Goal: Transaction & Acquisition: Book appointment/travel/reservation

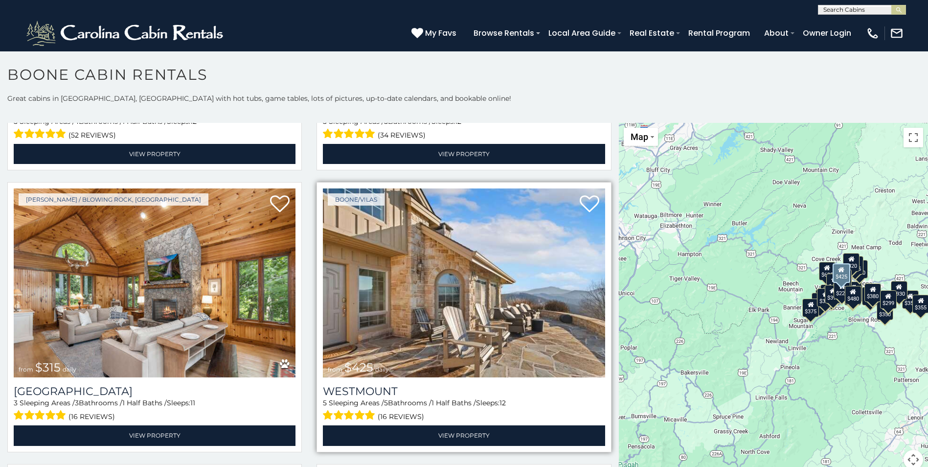
scroll to position [245, 0]
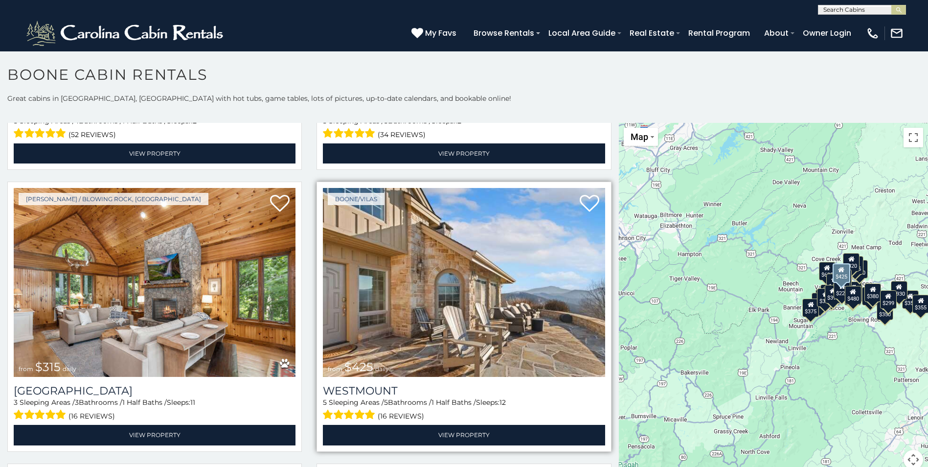
drag, startPoint x: 399, startPoint y: 245, endPoint x: 390, endPoint y: 245, distance: 8.8
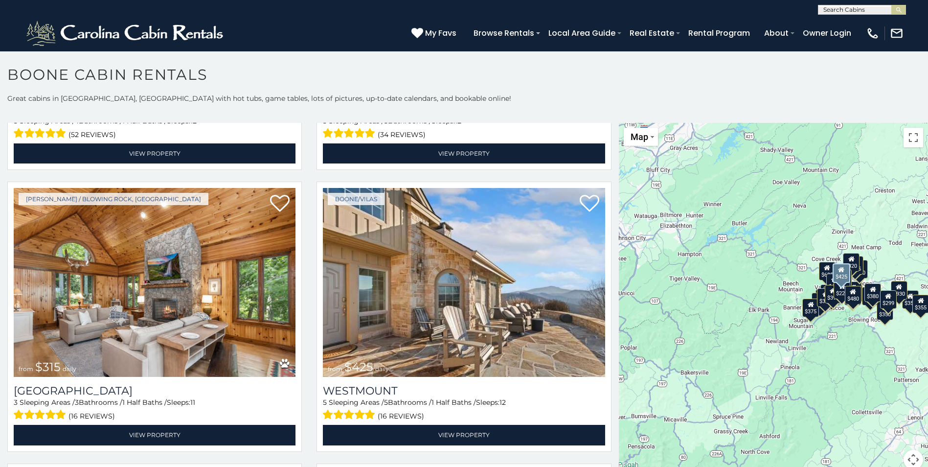
drag, startPoint x: 390, startPoint y: 245, endPoint x: 783, endPoint y: 131, distance: 408.6
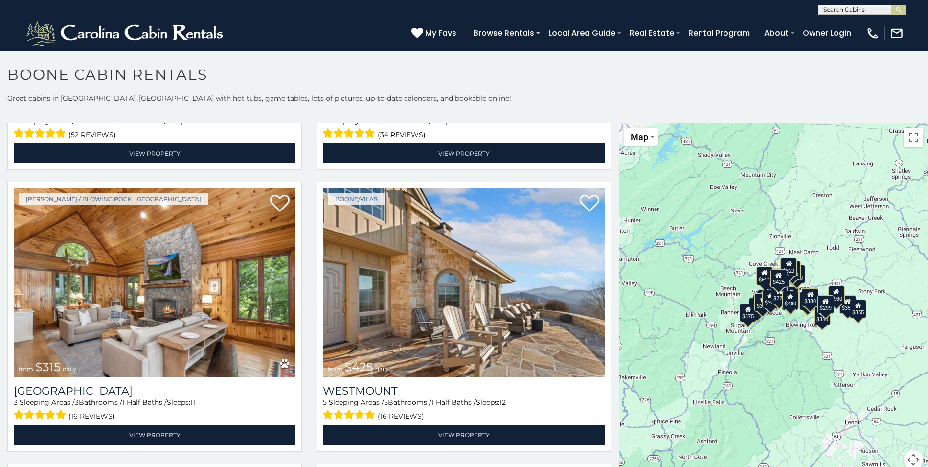
drag, startPoint x: 892, startPoint y: 157, endPoint x: 826, endPoint y: 164, distance: 66.5
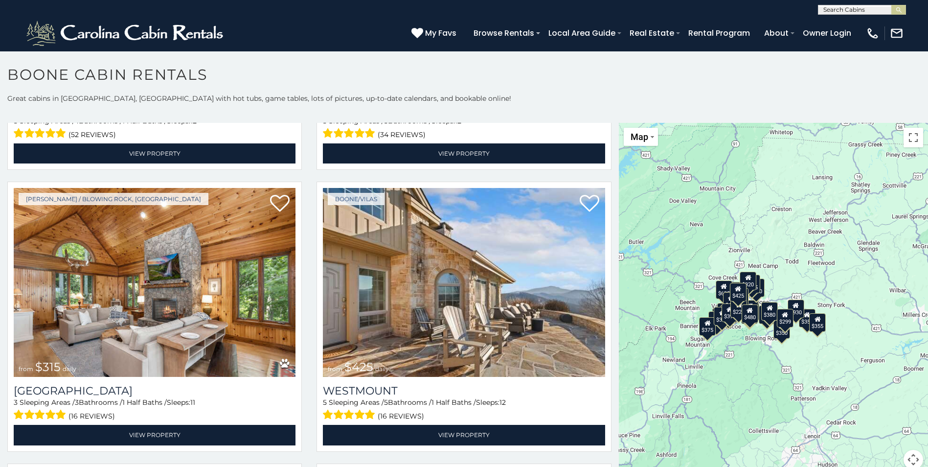
drag, startPoint x: 854, startPoint y: 178, endPoint x: 819, endPoint y: 188, distance: 36.7
click at [817, 190] on div "$349 $480 $315 $425 $565 $355 $635 $675 $930 $400 $451 $330 $400 $485 $460 $395…" at bounding box center [773, 302] width 309 height 358
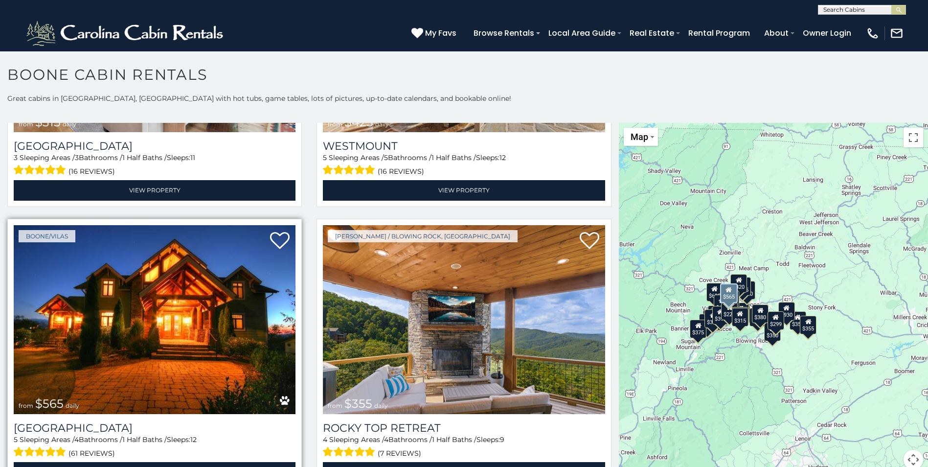
scroll to position [538, 0]
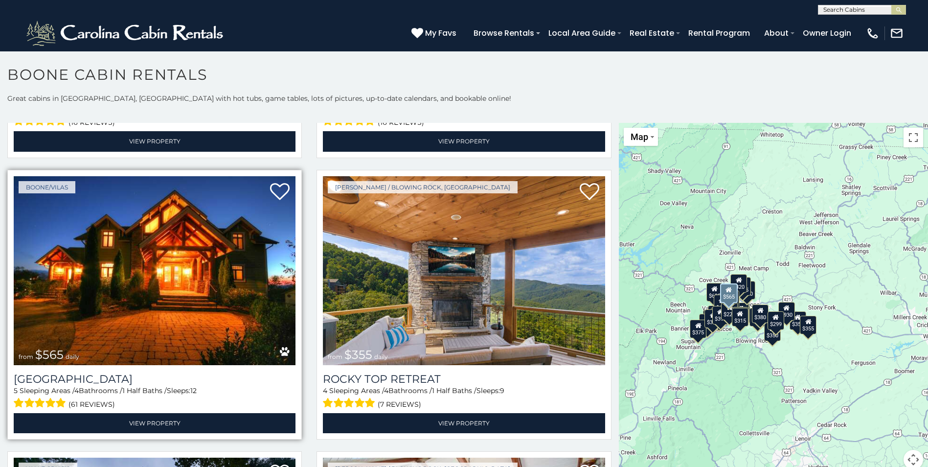
click at [249, 226] on img at bounding box center [155, 270] width 282 height 189
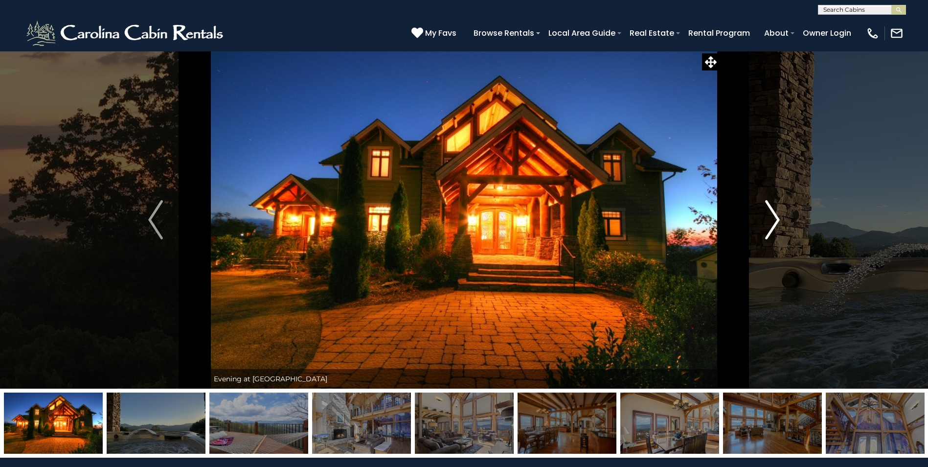
click at [769, 211] on img "Next" at bounding box center [772, 219] width 15 height 39
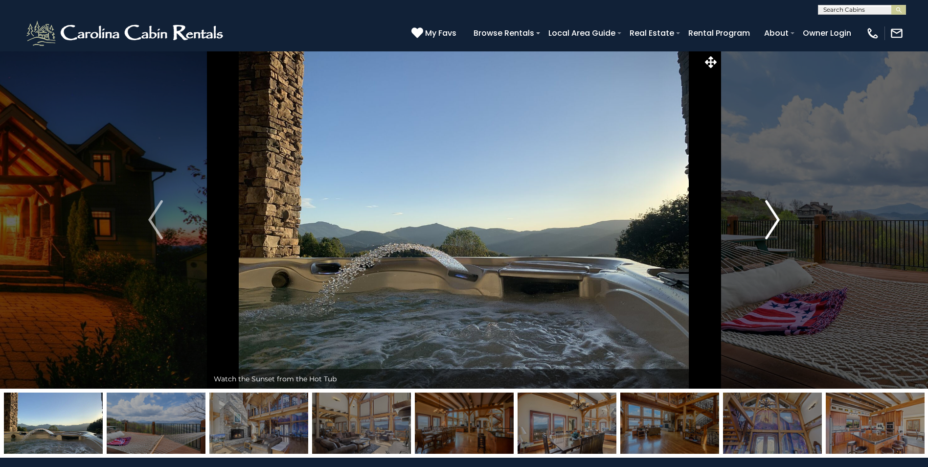
click at [767, 211] on img "Next" at bounding box center [772, 219] width 15 height 39
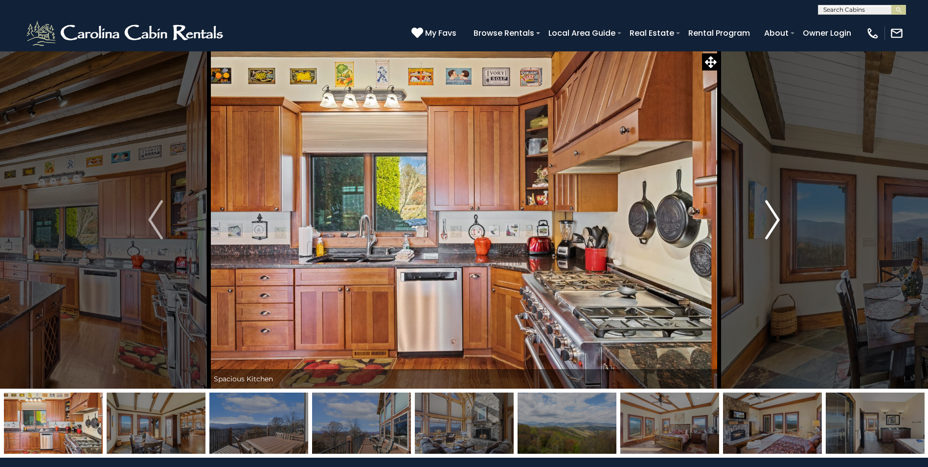
click at [772, 206] on img "Next" at bounding box center [772, 219] width 15 height 39
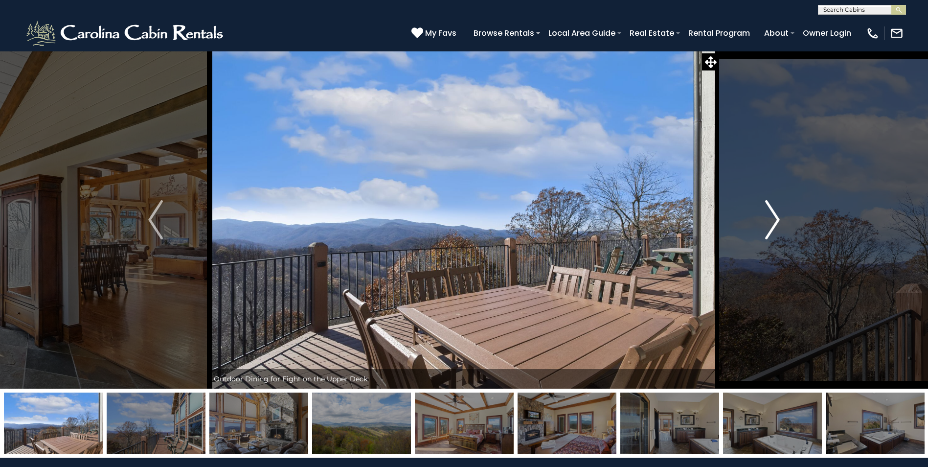
click at [771, 206] on img "Next" at bounding box center [772, 219] width 15 height 39
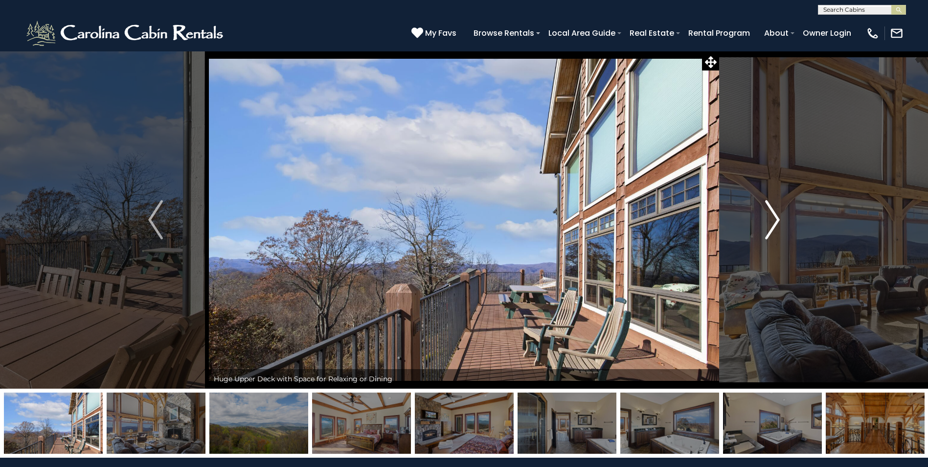
click at [771, 206] on img "Next" at bounding box center [772, 219] width 15 height 39
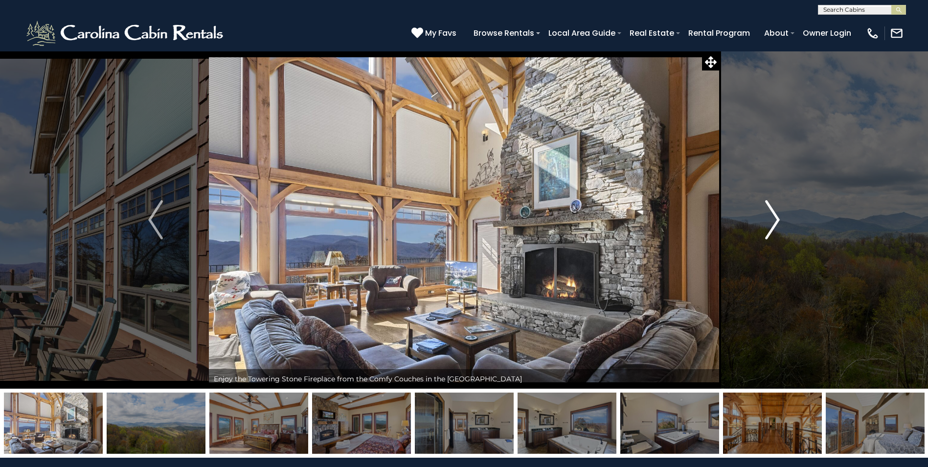
click at [771, 206] on img "Next" at bounding box center [772, 219] width 15 height 39
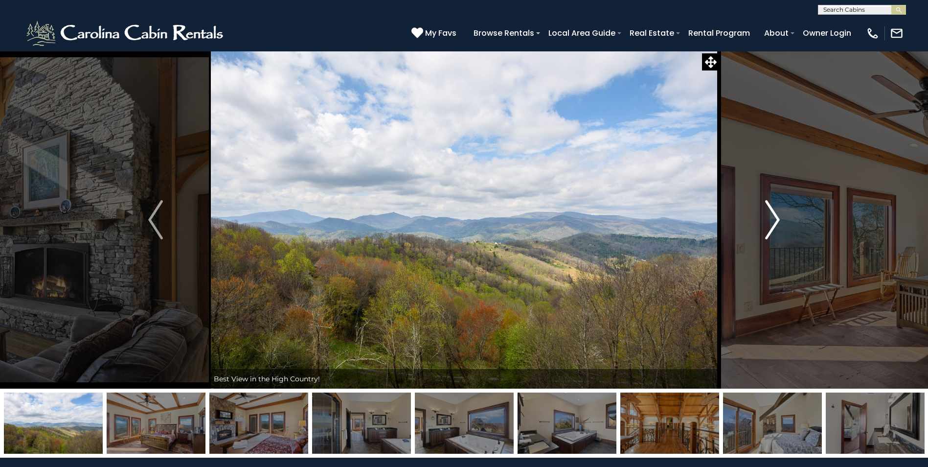
click at [770, 206] on img "Next" at bounding box center [772, 219] width 15 height 39
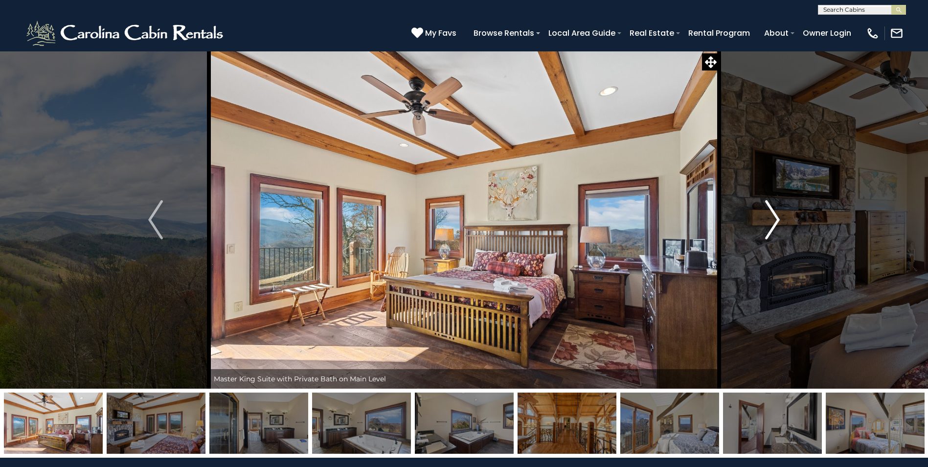
click at [768, 206] on img "Next" at bounding box center [772, 219] width 15 height 39
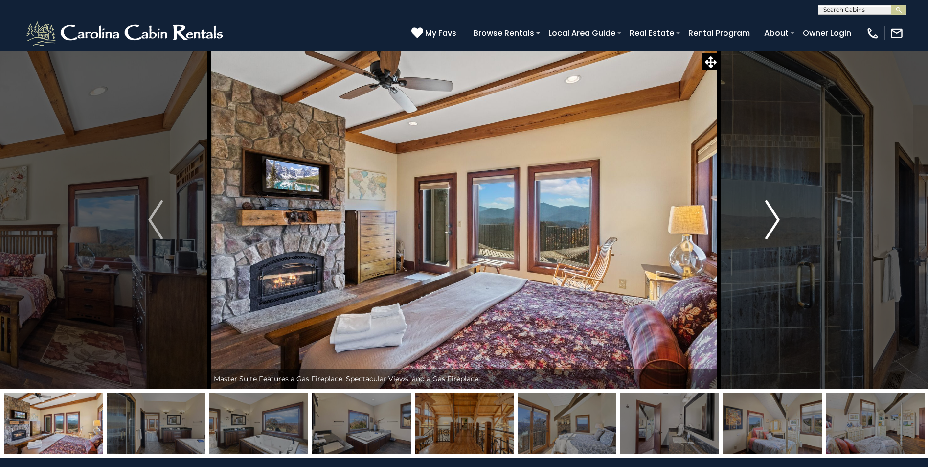
click at [768, 206] on img "Next" at bounding box center [772, 219] width 15 height 39
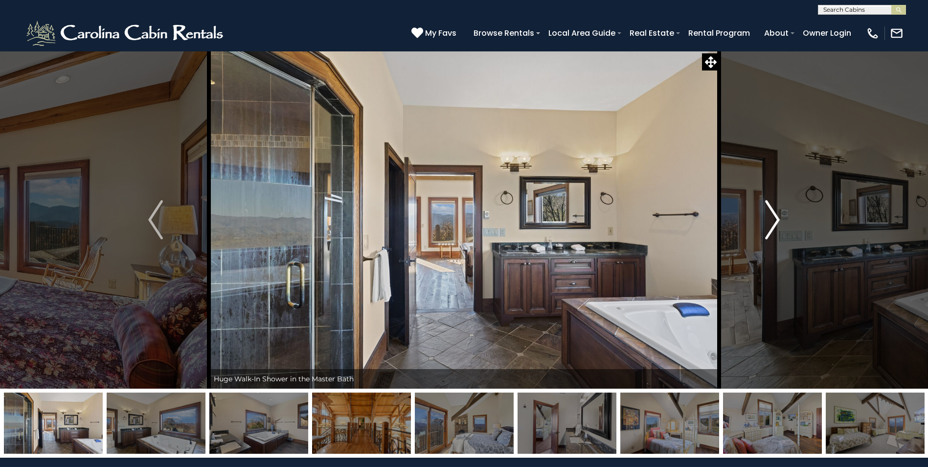
click at [768, 206] on img "Next" at bounding box center [772, 219] width 15 height 39
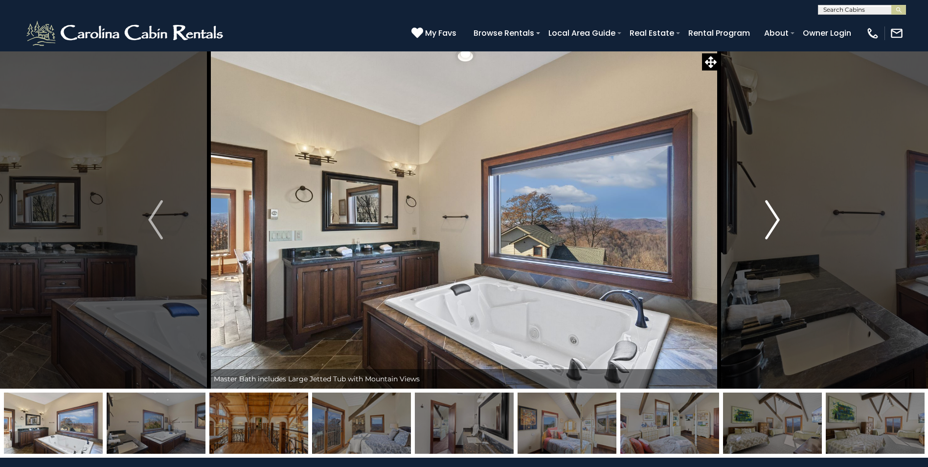
click at [767, 207] on img "Next" at bounding box center [772, 219] width 15 height 39
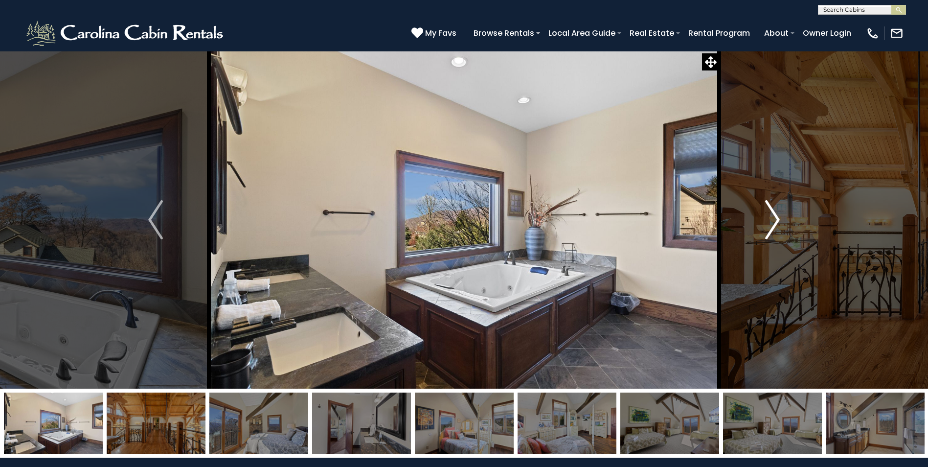
click at [767, 208] on img "Next" at bounding box center [772, 219] width 15 height 39
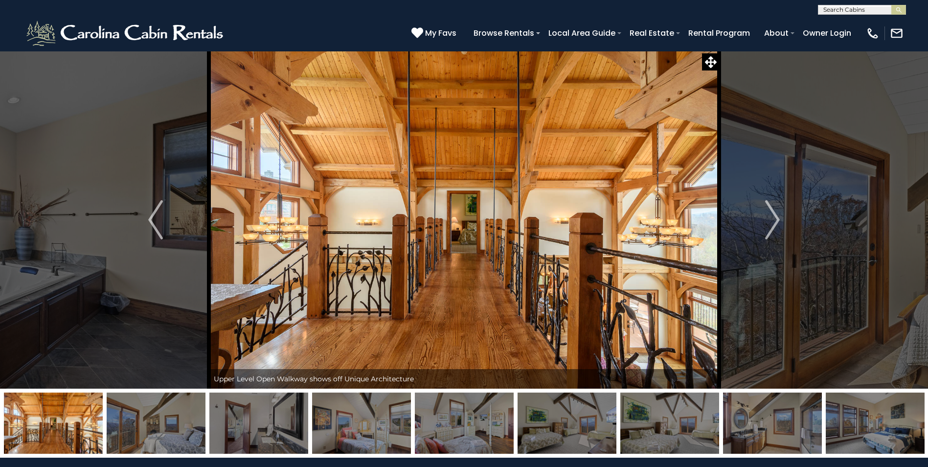
drag, startPoint x: 798, startPoint y: 222, endPoint x: 864, endPoint y: 234, distance: 66.7
drag, startPoint x: 864, startPoint y: 234, endPoint x: 843, endPoint y: 176, distance: 61.6
drag, startPoint x: 843, startPoint y: 176, endPoint x: 867, endPoint y: 81, distance: 97.8
click at [765, 204] on img "Next" at bounding box center [772, 219] width 15 height 39
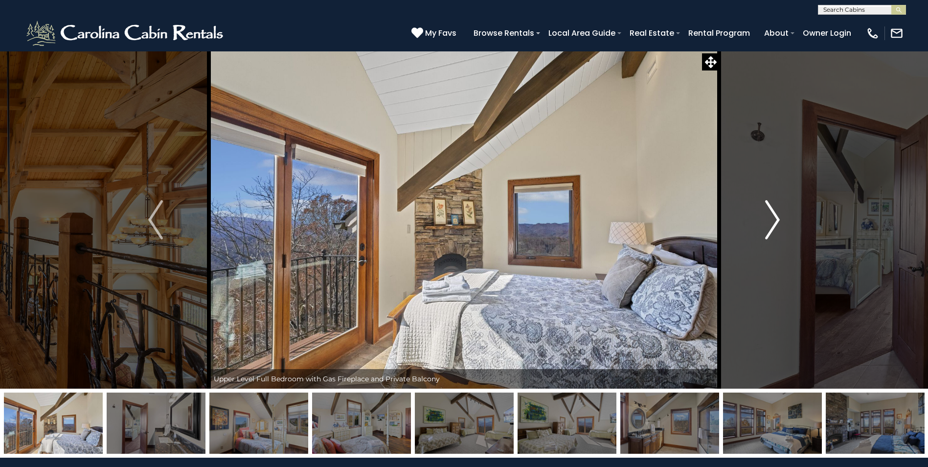
click at [765, 204] on img "Next" at bounding box center [772, 219] width 15 height 39
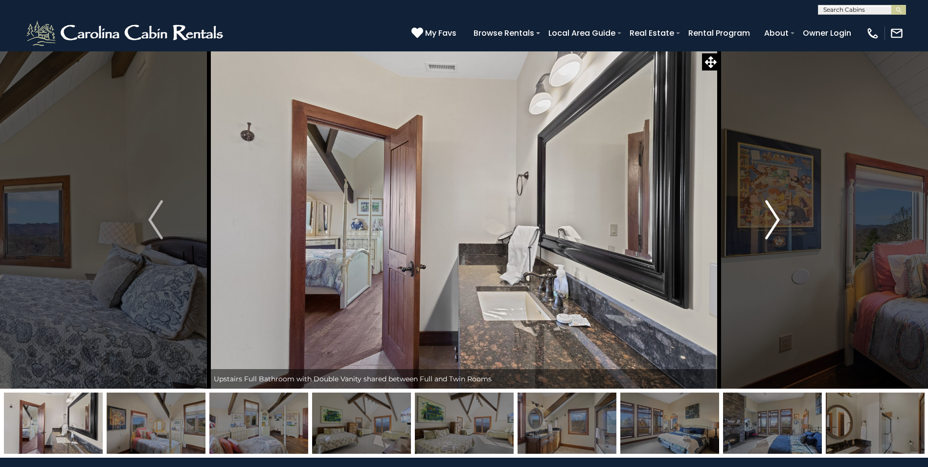
click at [765, 204] on img "Next" at bounding box center [772, 219] width 15 height 39
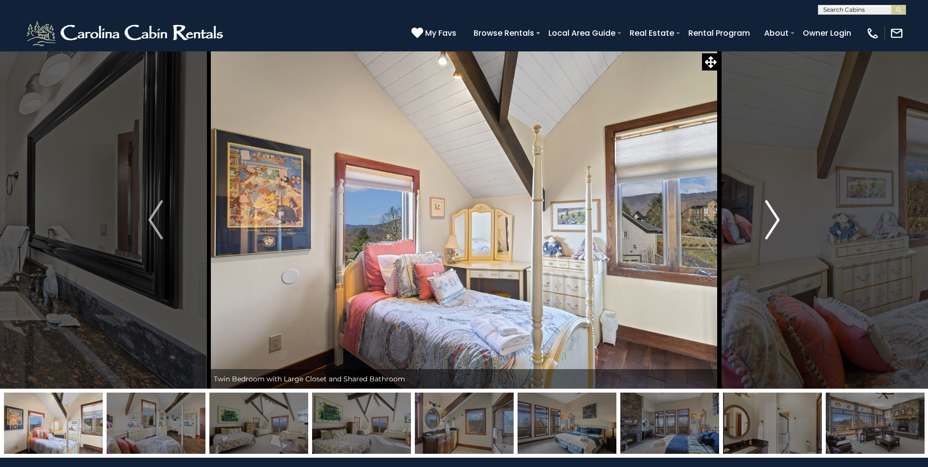
click at [765, 204] on img "Next" at bounding box center [772, 219] width 15 height 39
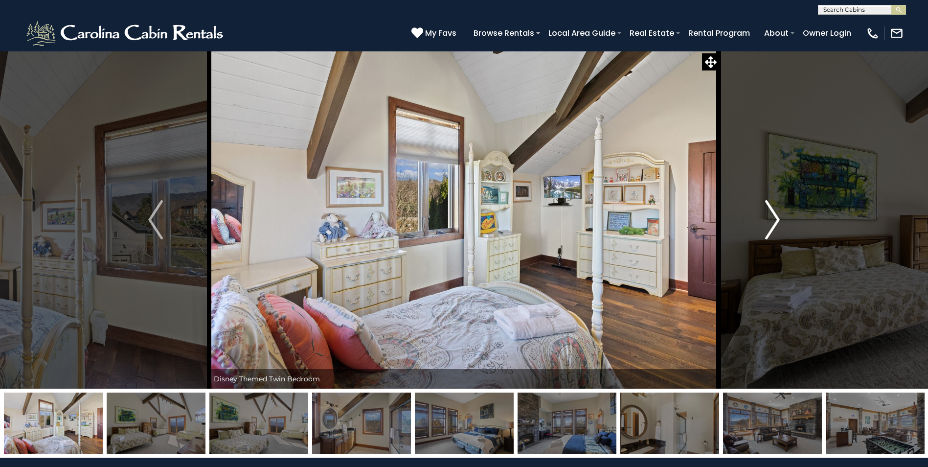
click at [765, 204] on img "Next" at bounding box center [772, 219] width 15 height 39
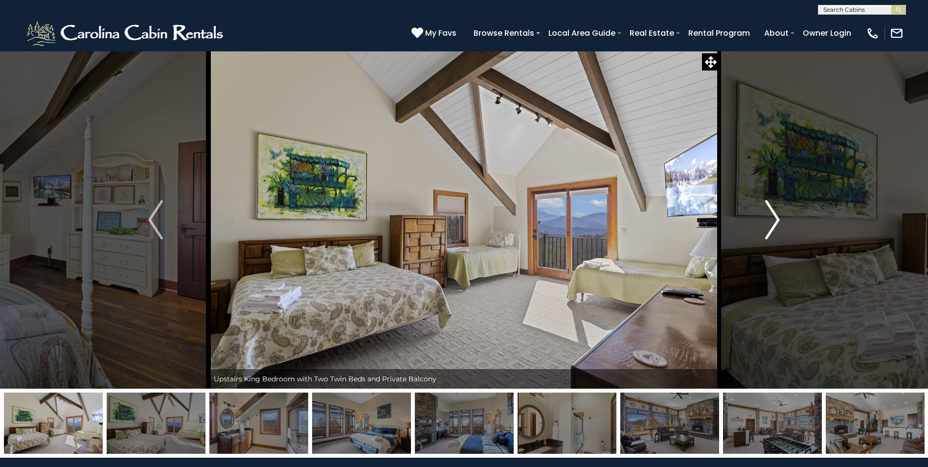
click at [766, 200] on button "Next" at bounding box center [772, 220] width 107 height 338
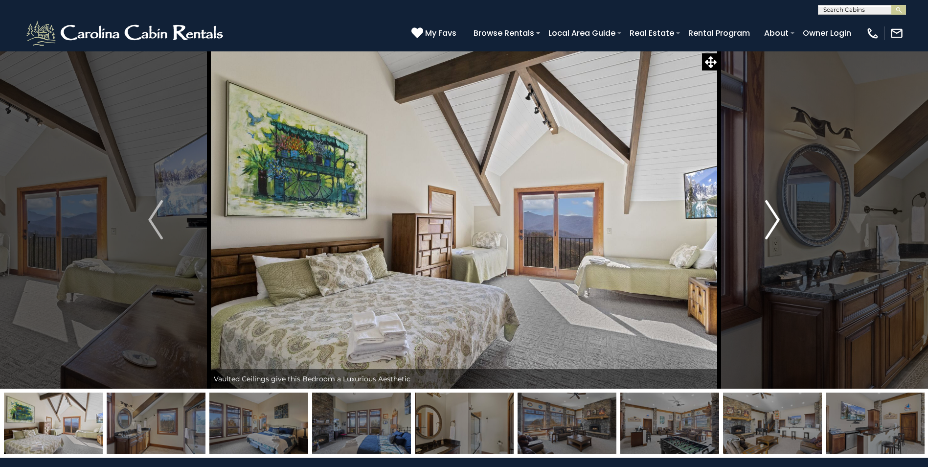
click at [768, 196] on button "Next" at bounding box center [772, 220] width 107 height 338
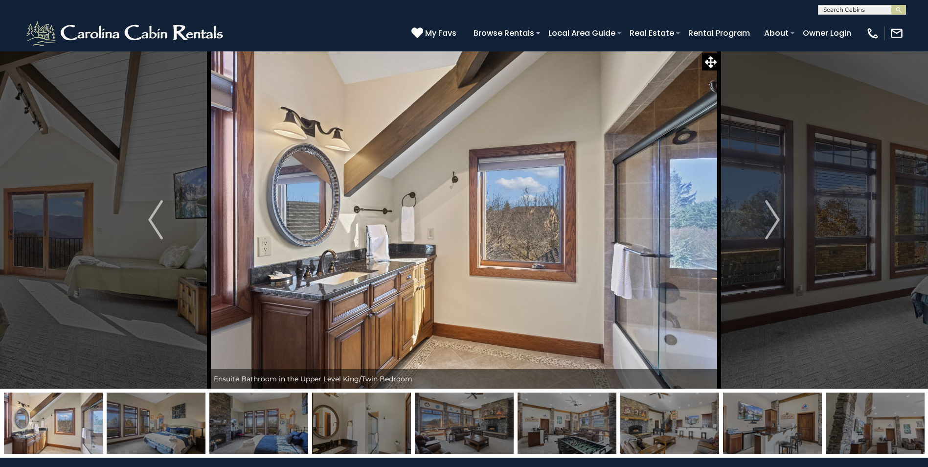
drag, startPoint x: 768, startPoint y: 199, endPoint x: 654, endPoint y: 196, distance: 113.5
click at [655, 197] on div "Your Dream Vacation Awaits You at Wilderness Lodge!" at bounding box center [464, 220] width 510 height 338
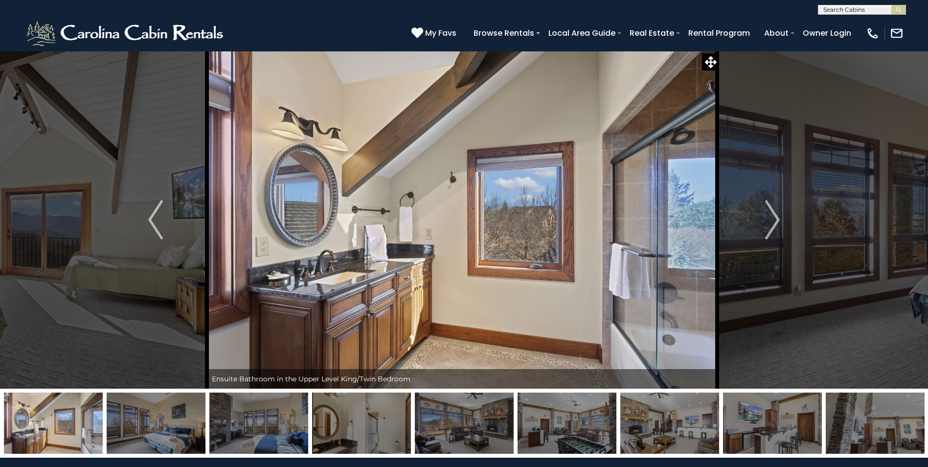
drag, startPoint x: 651, startPoint y: 225, endPoint x: 678, endPoint y: 148, distance: 81.9
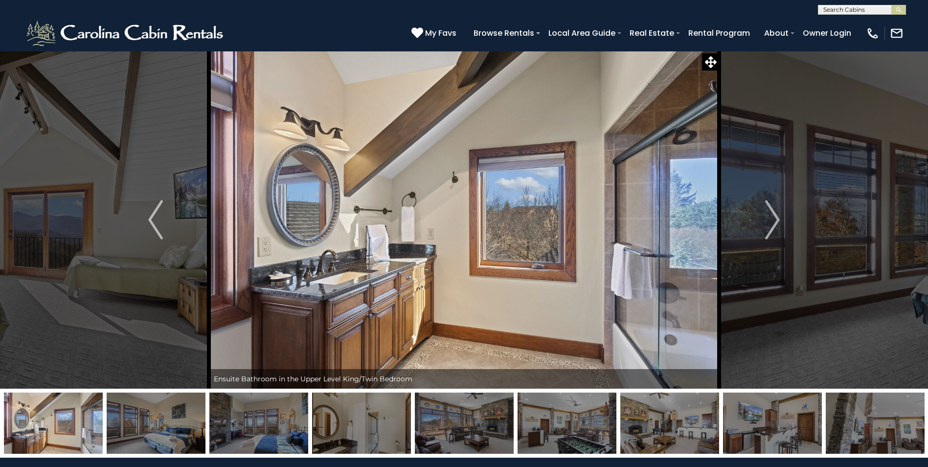
drag, startPoint x: 678, startPoint y: 148, endPoint x: 688, endPoint y: 63, distance: 85.8
click at [686, 64] on img at bounding box center [464, 220] width 510 height 338
click at [688, 216] on img at bounding box center [464, 220] width 510 height 338
drag, startPoint x: 755, startPoint y: 204, endPoint x: 857, endPoint y: 77, distance: 162.2
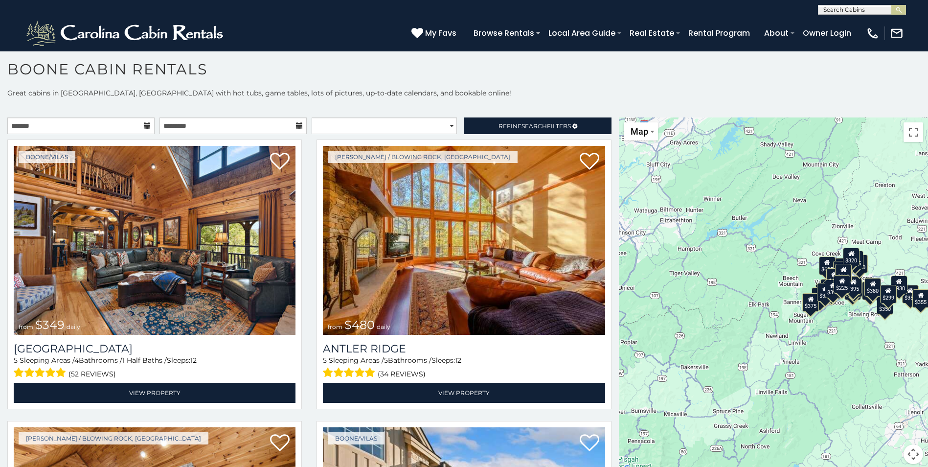
drag, startPoint x: 341, startPoint y: 79, endPoint x: 272, endPoint y: 43, distance: 78.1
drag, startPoint x: 272, startPoint y: 43, endPoint x: 738, endPoint y: 100, distance: 470.3
drag, startPoint x: 738, startPoint y: 100, endPoint x: 829, endPoint y: 54, distance: 102.0
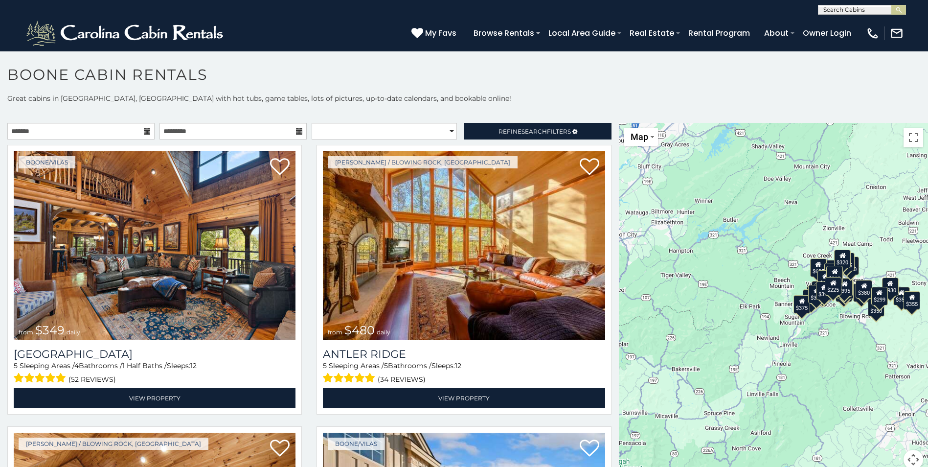
drag, startPoint x: 830, startPoint y: 142, endPoint x: 820, endPoint y: 139, distance: 10.4
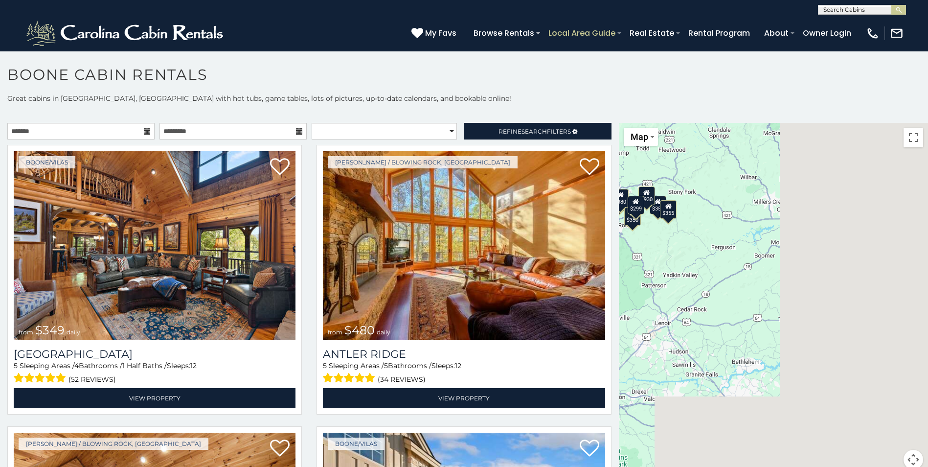
drag, startPoint x: 820, startPoint y: 139, endPoint x: 568, endPoint y: 33, distance: 273.4
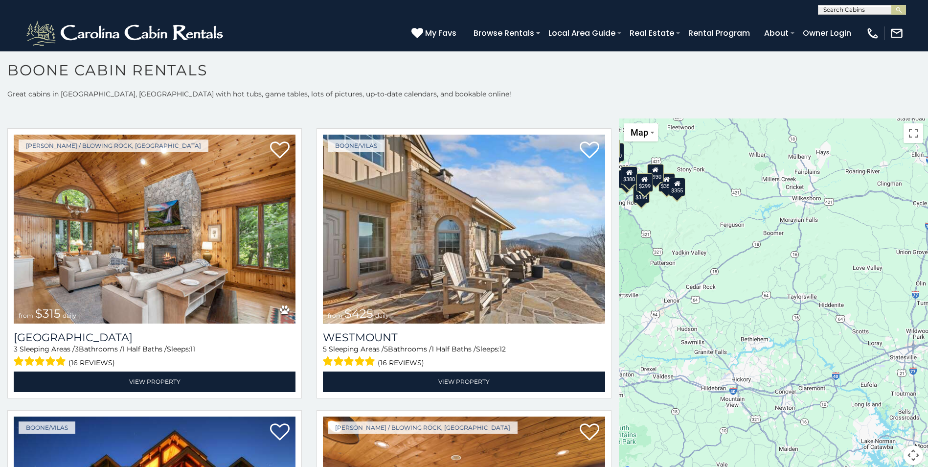
scroll to position [5, 0]
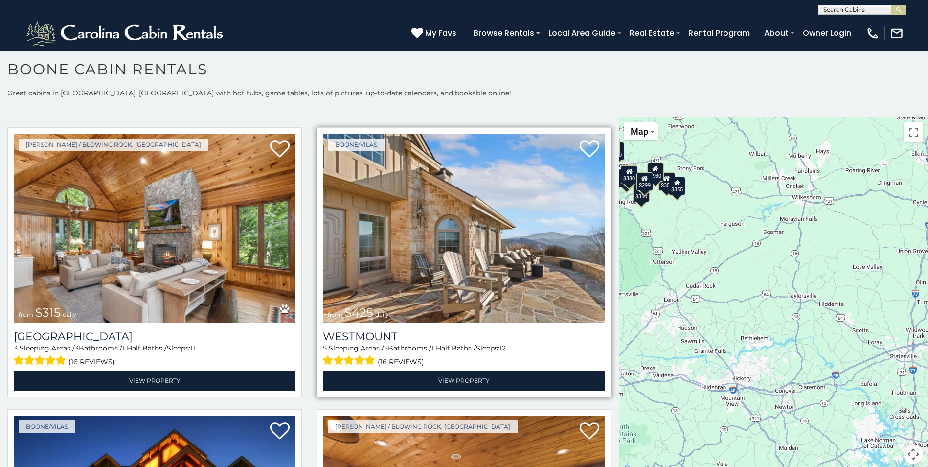
click at [423, 245] on img at bounding box center [464, 228] width 282 height 189
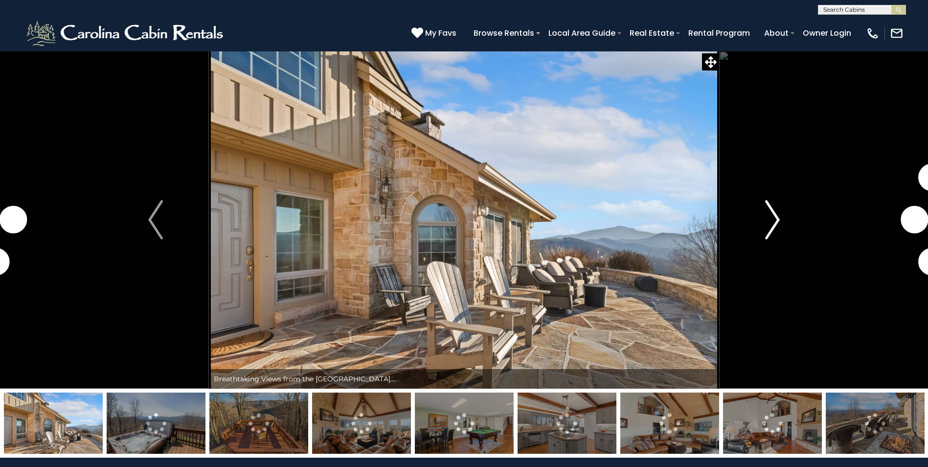
click at [765, 224] on img "Next" at bounding box center [772, 219] width 15 height 39
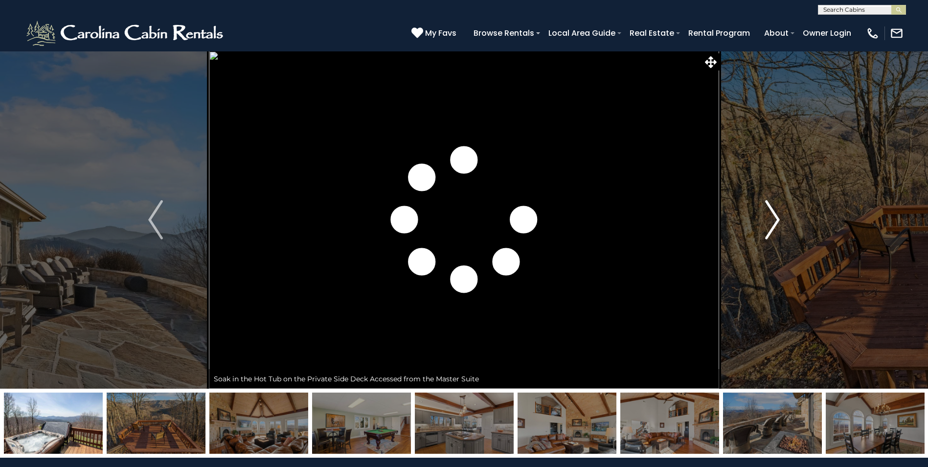
click at [728, 235] on button "Next" at bounding box center [772, 220] width 107 height 338
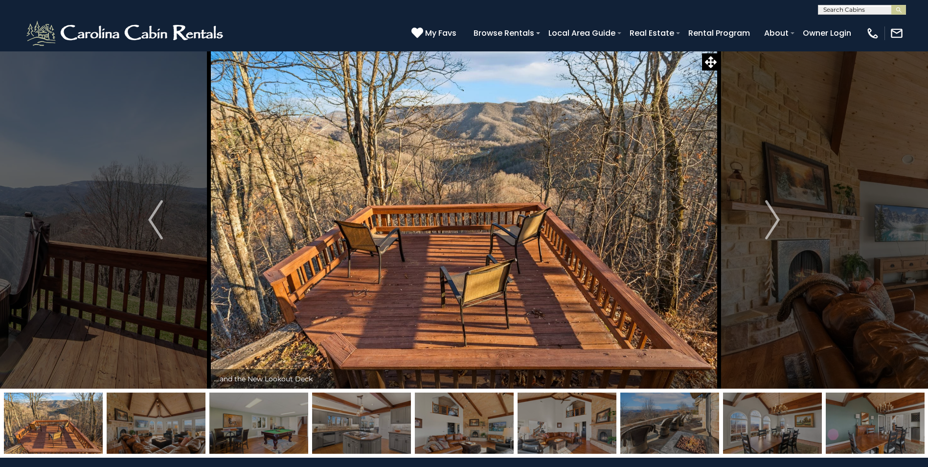
drag, startPoint x: 736, startPoint y: 234, endPoint x: 521, endPoint y: 166, distance: 226.2
click at [514, 170] on img at bounding box center [464, 220] width 510 height 338
click at [778, 221] on img "Next" at bounding box center [772, 219] width 15 height 39
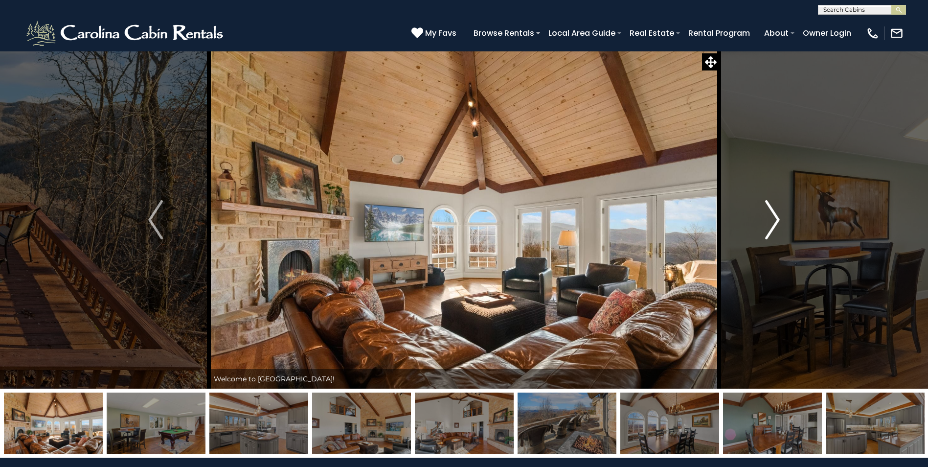
click at [778, 221] on img "Next" at bounding box center [772, 219] width 15 height 39
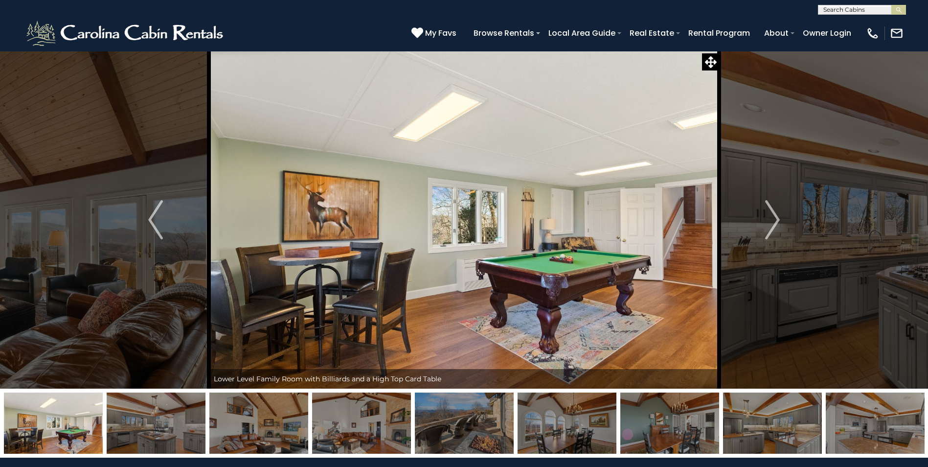
drag, startPoint x: 778, startPoint y: 221, endPoint x: 698, endPoint y: 273, distance: 95.8
drag, startPoint x: 698, startPoint y: 273, endPoint x: 740, endPoint y: 216, distance: 70.4
click at [739, 217] on button "Next" at bounding box center [772, 220] width 107 height 338
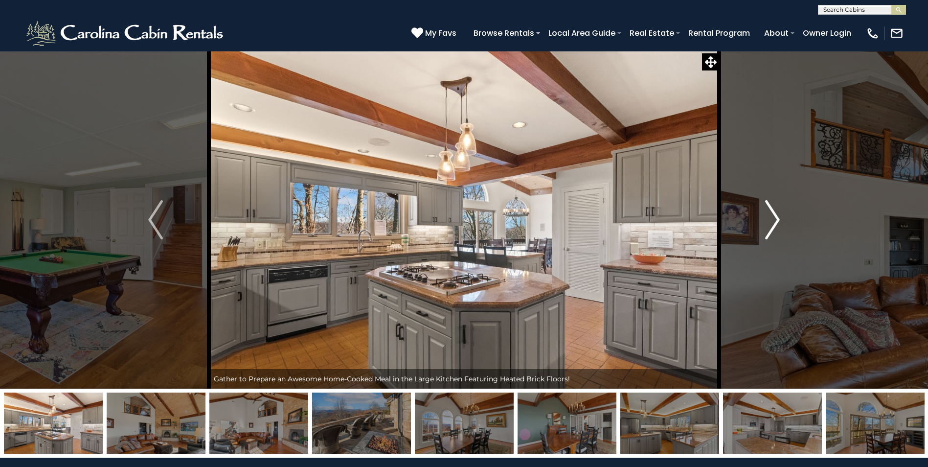
click at [751, 211] on button "Next" at bounding box center [772, 220] width 107 height 338
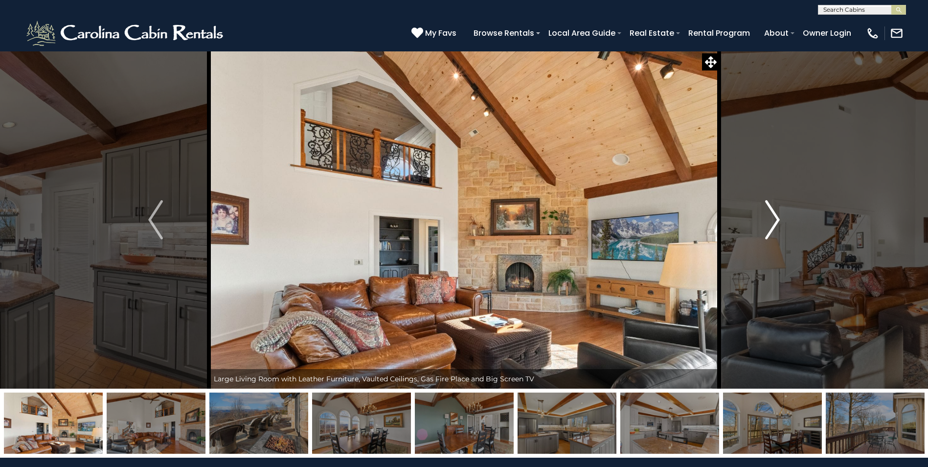
drag, startPoint x: 751, startPoint y: 211, endPoint x: 747, endPoint y: 175, distance: 37.0
click at [747, 175] on button "Next" at bounding box center [772, 220] width 107 height 338
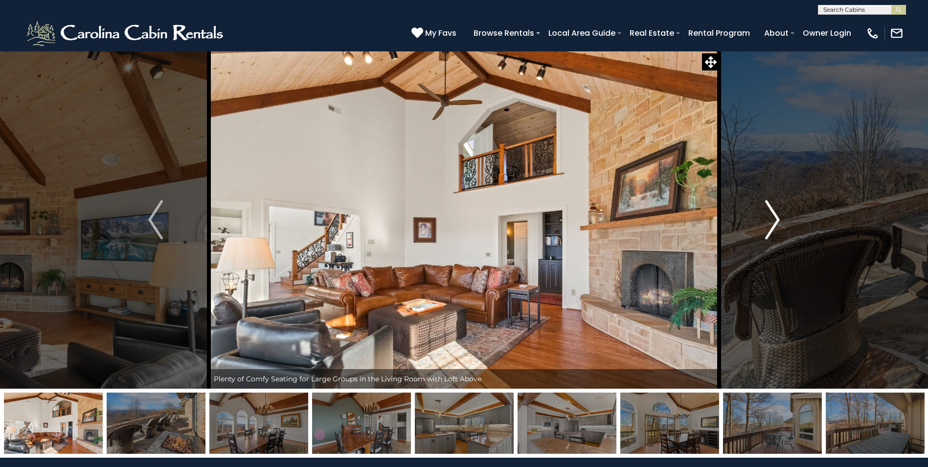
drag, startPoint x: 743, startPoint y: 176, endPoint x: 737, endPoint y: 177, distance: 6.4
drag, startPoint x: 737, startPoint y: 177, endPoint x: 759, endPoint y: 140, distance: 43.0
click at [759, 140] on button "Next" at bounding box center [772, 220] width 107 height 338
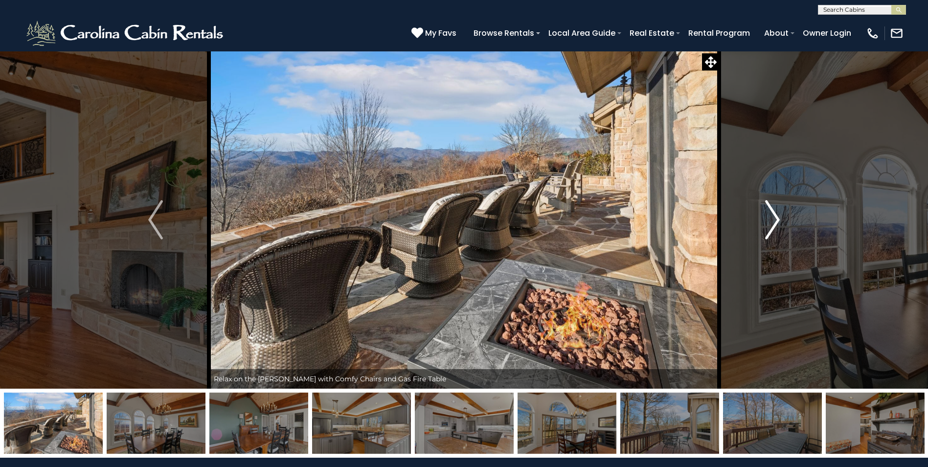
click at [764, 198] on button "Next" at bounding box center [772, 220] width 107 height 338
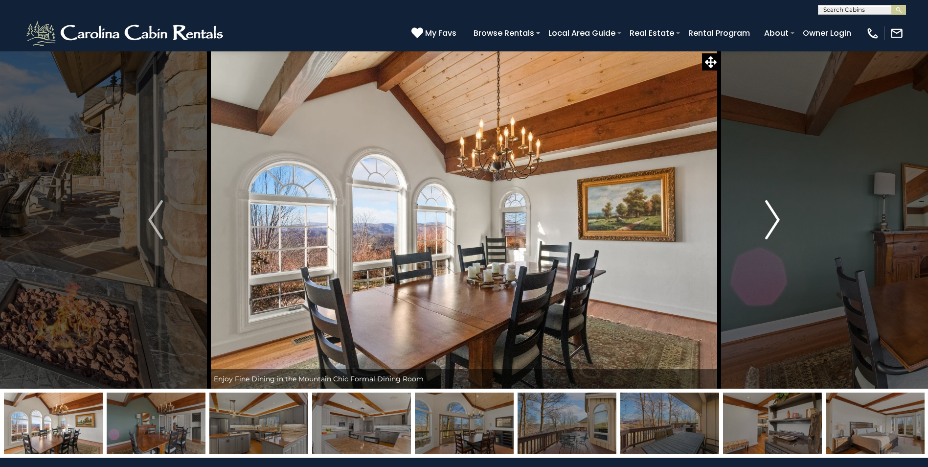
click at [763, 205] on button "Next" at bounding box center [772, 220] width 107 height 338
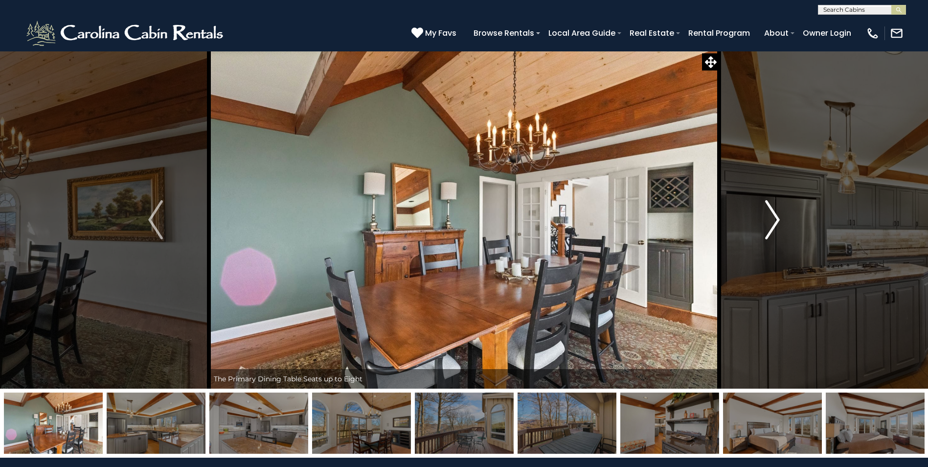
click at [761, 205] on button "Next" at bounding box center [772, 220] width 107 height 338
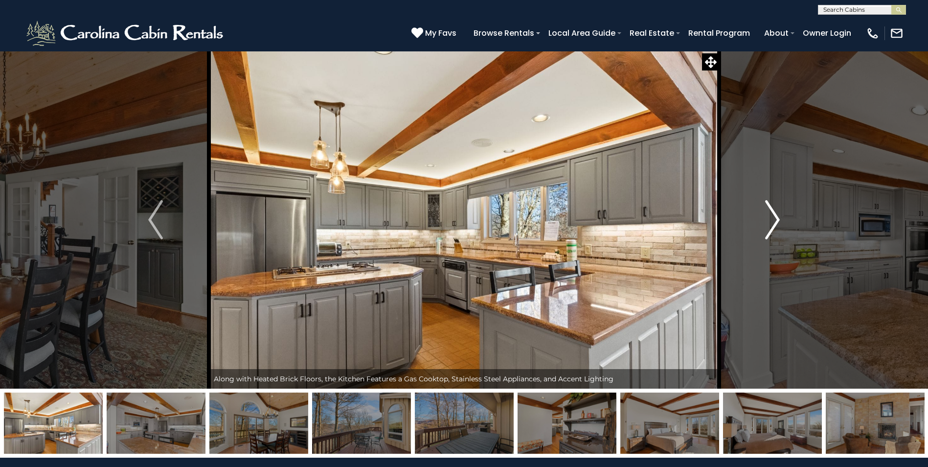
click at [760, 205] on button "Next" at bounding box center [772, 220] width 107 height 338
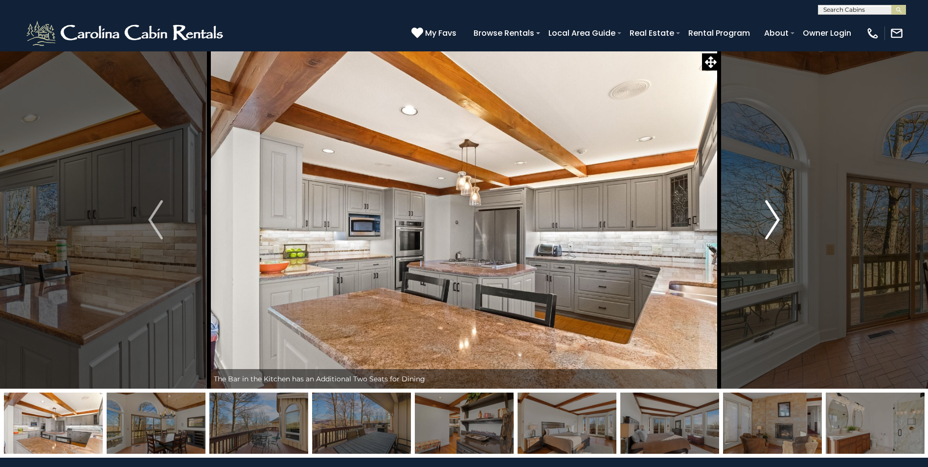
click at [760, 205] on button "Next" at bounding box center [772, 220] width 107 height 338
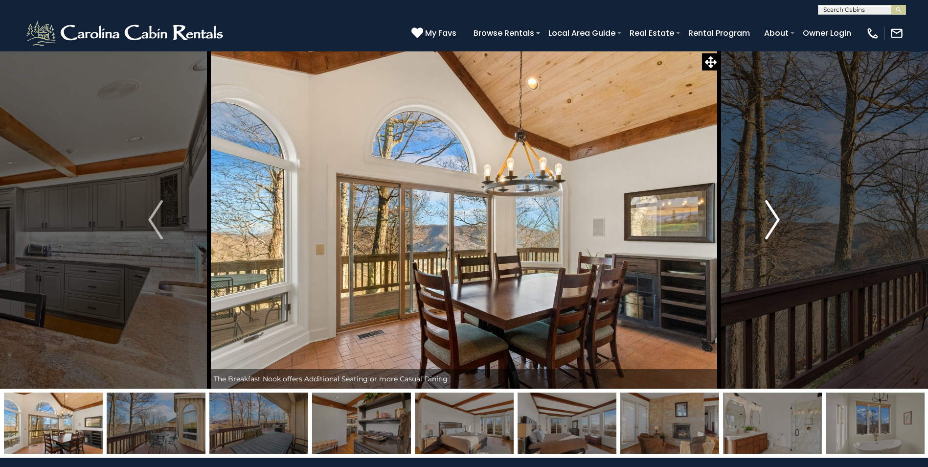
click at [759, 205] on button "Next" at bounding box center [772, 220] width 107 height 338
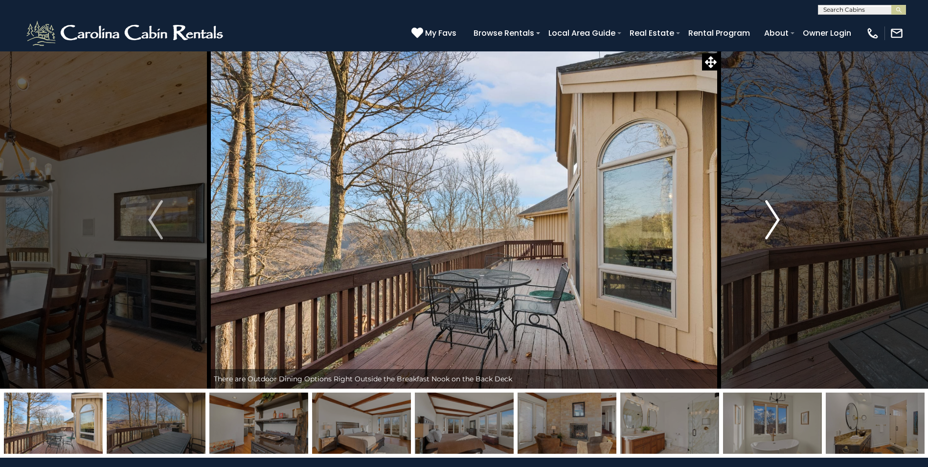
click at [759, 205] on button "Next" at bounding box center [772, 220] width 107 height 338
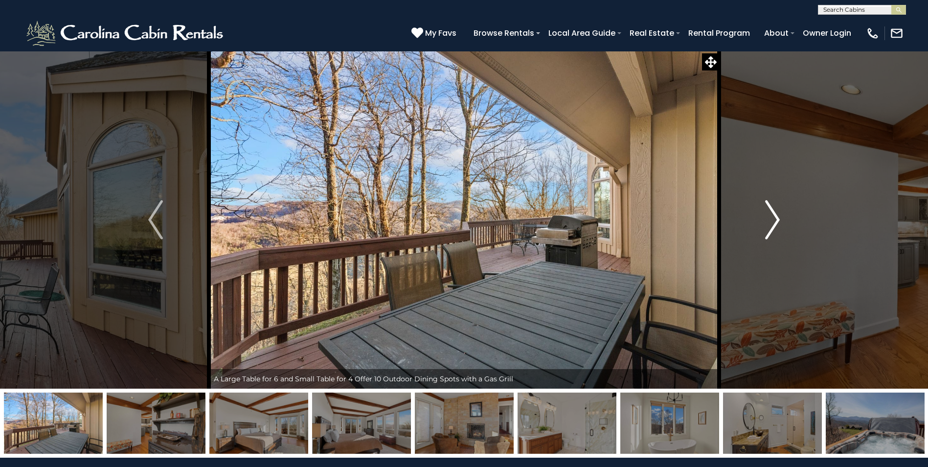
click at [759, 205] on button "Next" at bounding box center [772, 220] width 107 height 338
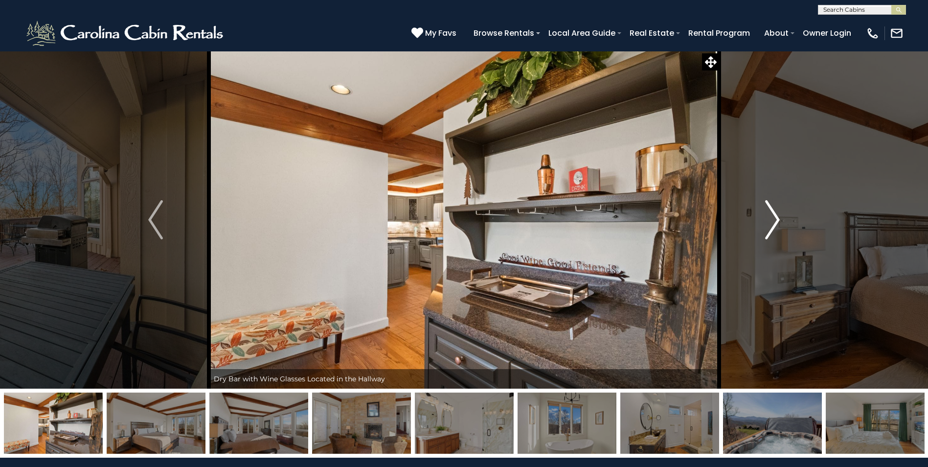
click at [759, 205] on button "Next" at bounding box center [772, 220] width 107 height 338
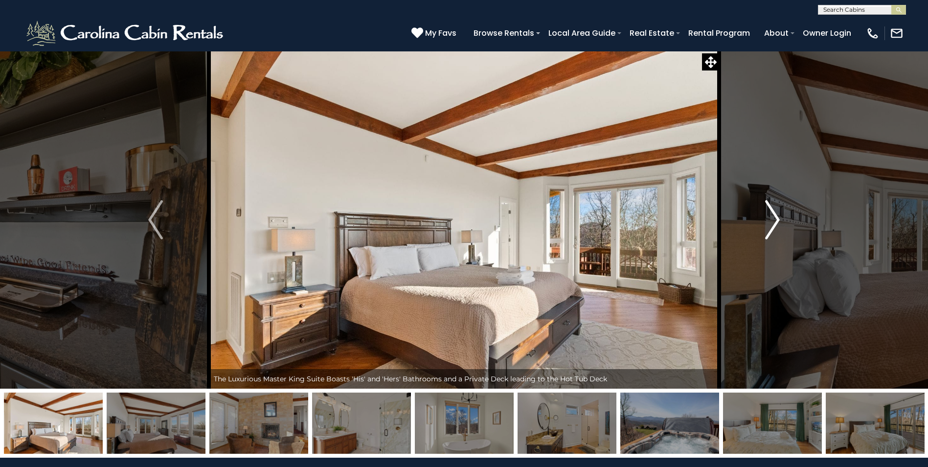
click at [759, 205] on button "Next" at bounding box center [772, 220] width 107 height 338
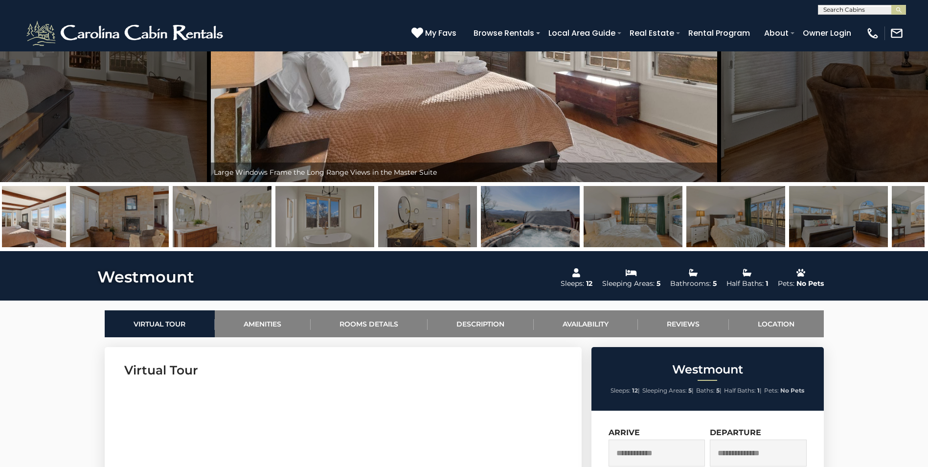
scroll to position [196, 0]
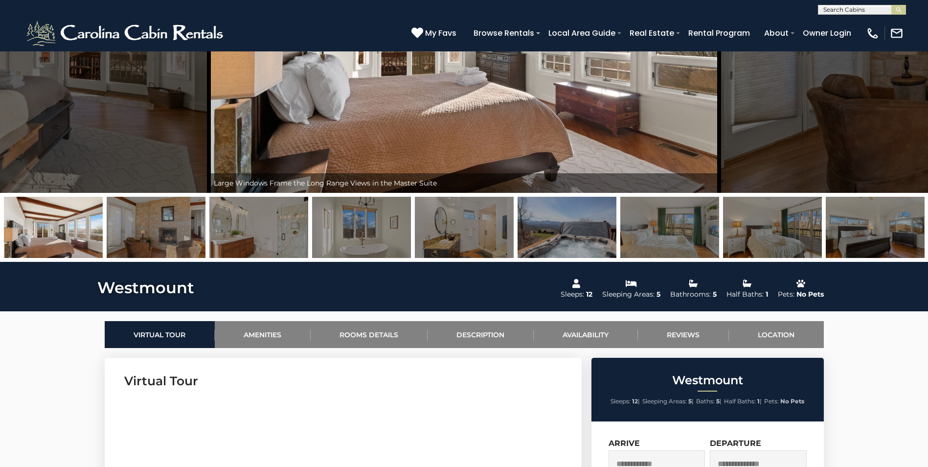
drag, startPoint x: 721, startPoint y: 182, endPoint x: 637, endPoint y: 213, distance: 89.5
drag, startPoint x: 637, startPoint y: 213, endPoint x: 742, endPoint y: 95, distance: 157.7
drag, startPoint x: 742, startPoint y: 95, endPoint x: 812, endPoint y: 60, distance: 78.8
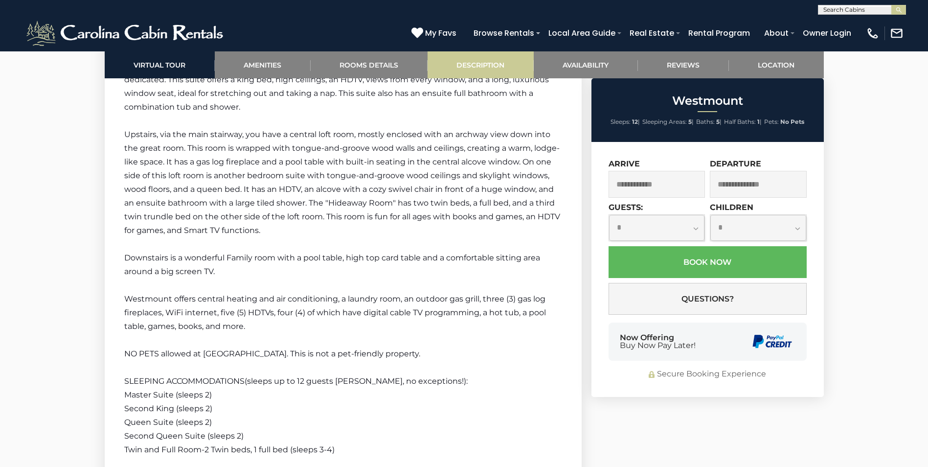
scroll to position [2055, 0]
